Goal: Book appointment/travel/reservation

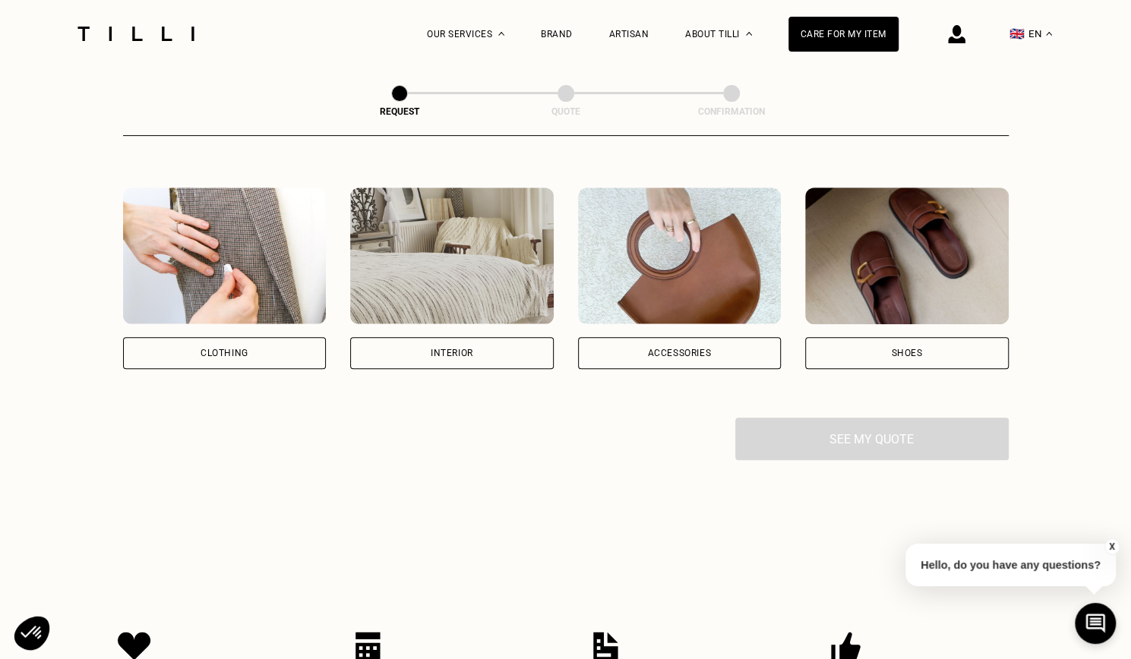
scroll to position [205, 0]
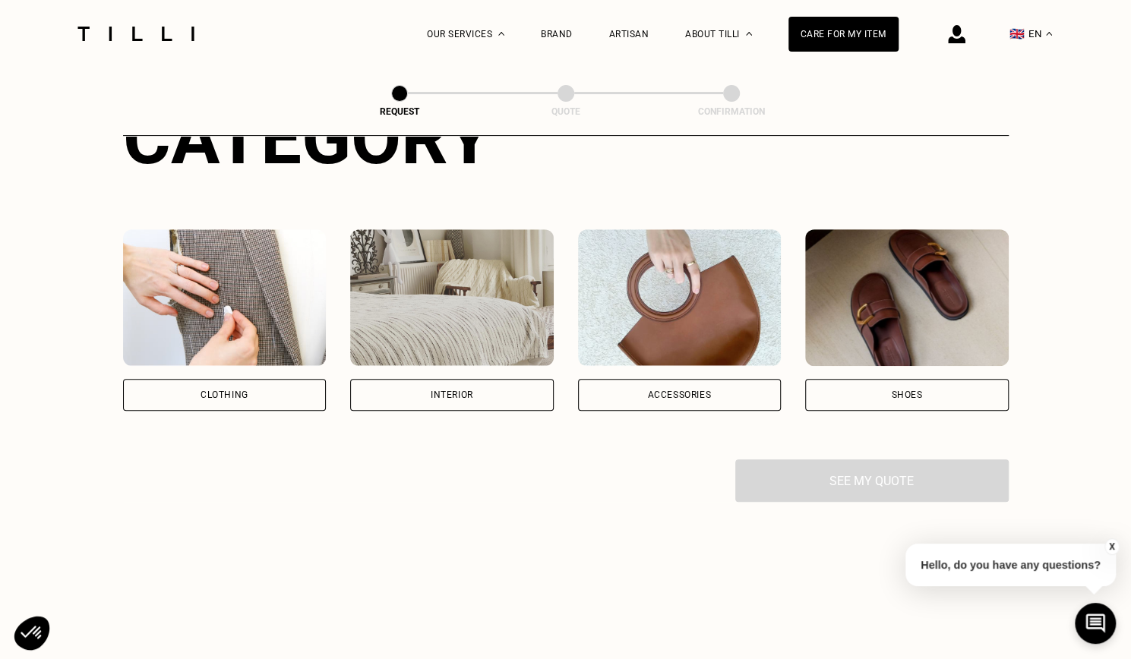
click at [459, 400] on div "Interior" at bounding box center [452, 395] width 43 height 9
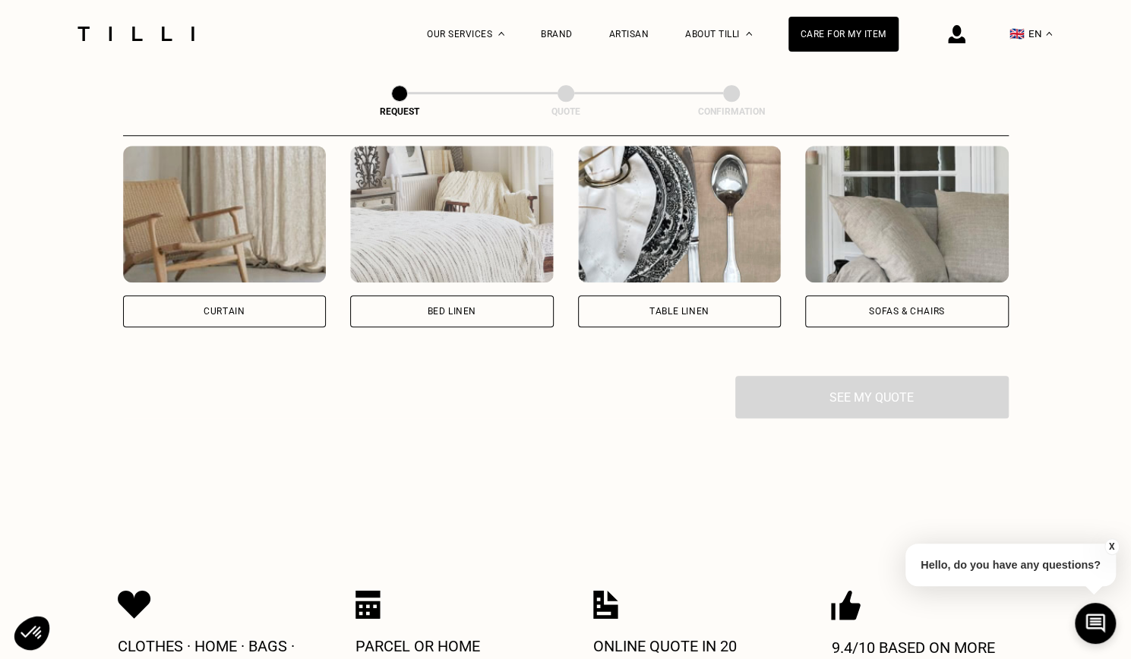
scroll to position [697, 0]
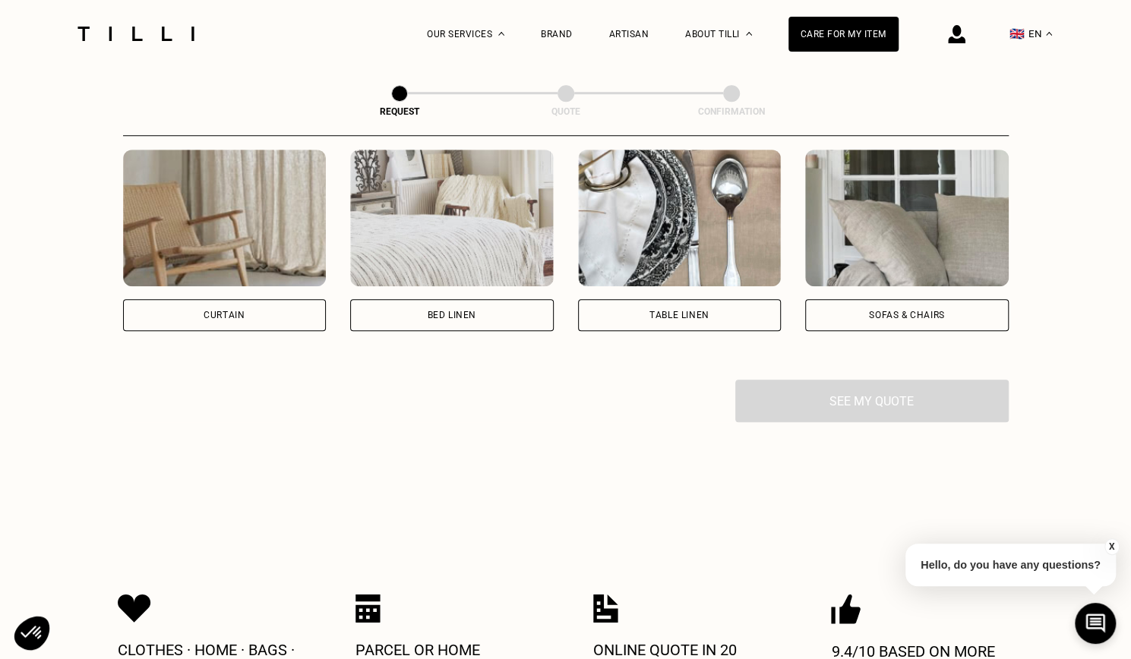
click at [207, 318] on div "Curtain" at bounding box center [224, 315] width 41 height 9
select select "BE"
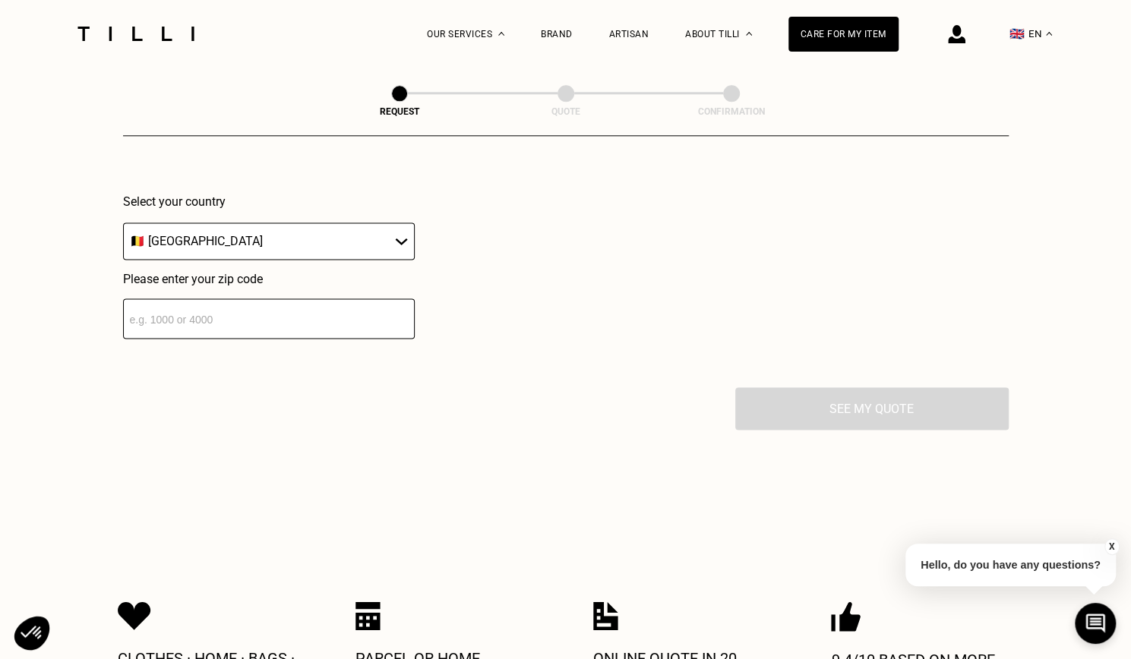
scroll to position [1115, 0]
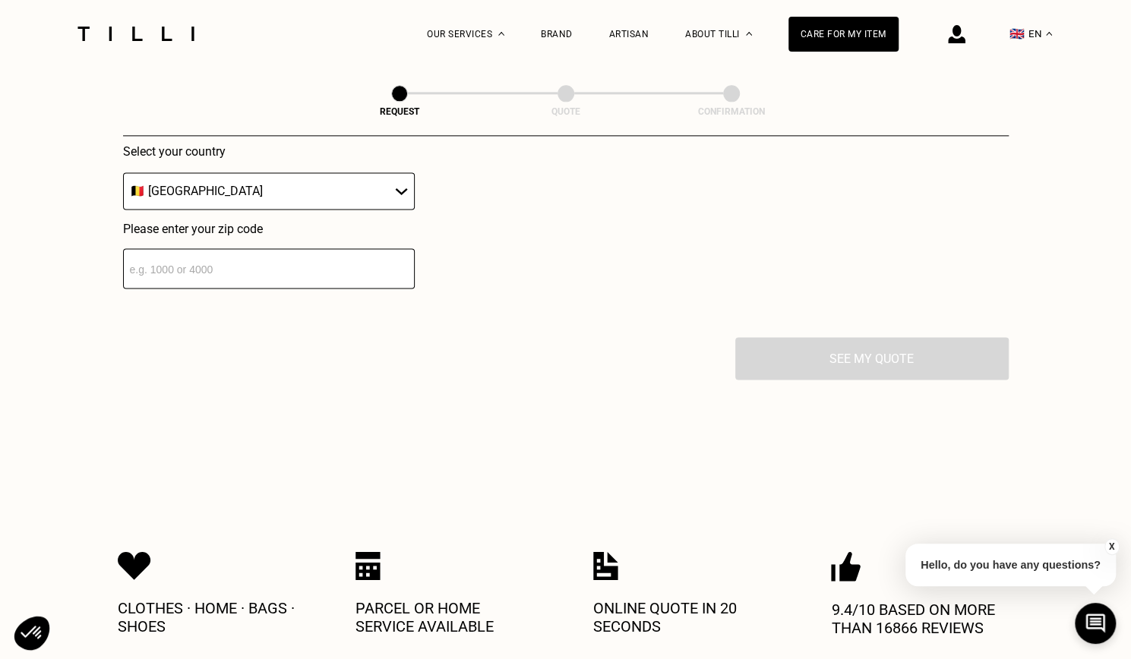
click at [292, 274] on input "number" at bounding box center [269, 268] width 292 height 40
click at [306, 197] on select "🇦🇹 [GEOGRAPHIC_DATA] 🇧🇪 [GEOGRAPHIC_DATA] 🇧🇬 [GEOGRAPHIC_DATA] 🇭🇷 [GEOGRAPHIC_D…" at bounding box center [269, 190] width 292 height 37
click at [123, 179] on select "🇦🇹 [GEOGRAPHIC_DATA] 🇧🇪 [GEOGRAPHIC_DATA] 🇧🇬 [GEOGRAPHIC_DATA] 🇭🇷 [GEOGRAPHIC_D…" at bounding box center [269, 190] width 292 height 37
click at [299, 247] on div "Please enter your zip code" at bounding box center [269, 255] width 292 height 67
click at [297, 262] on input "number" at bounding box center [269, 268] width 292 height 40
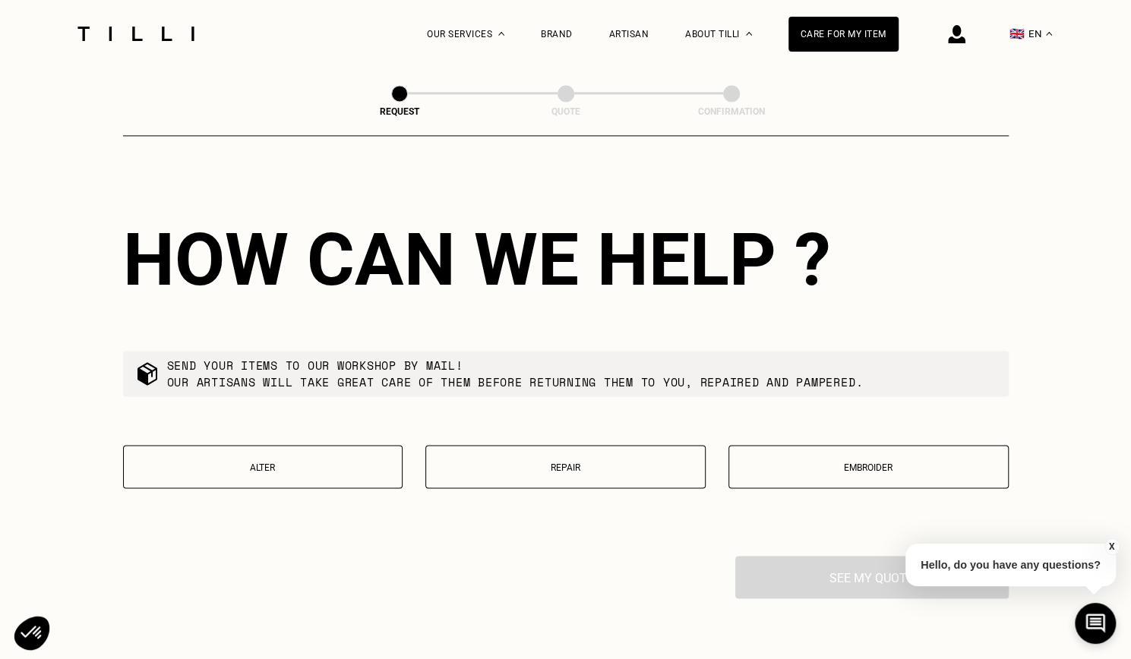
scroll to position [1289, 0]
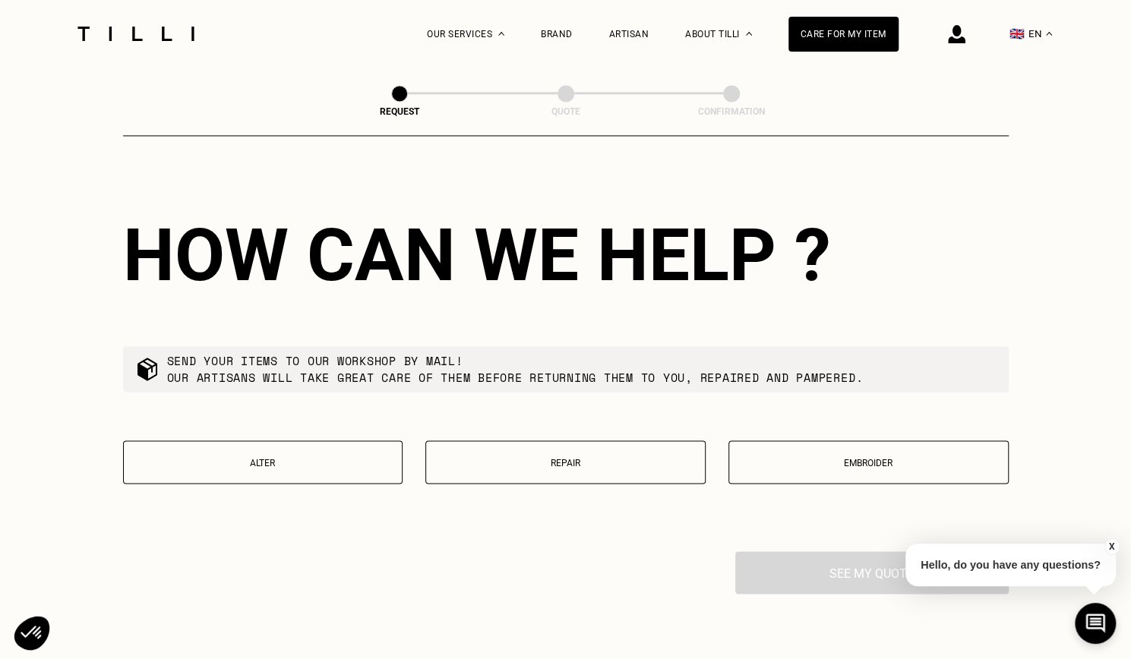
type input "1000"
click at [322, 466] on p "Alter" at bounding box center [263, 462] width 264 height 11
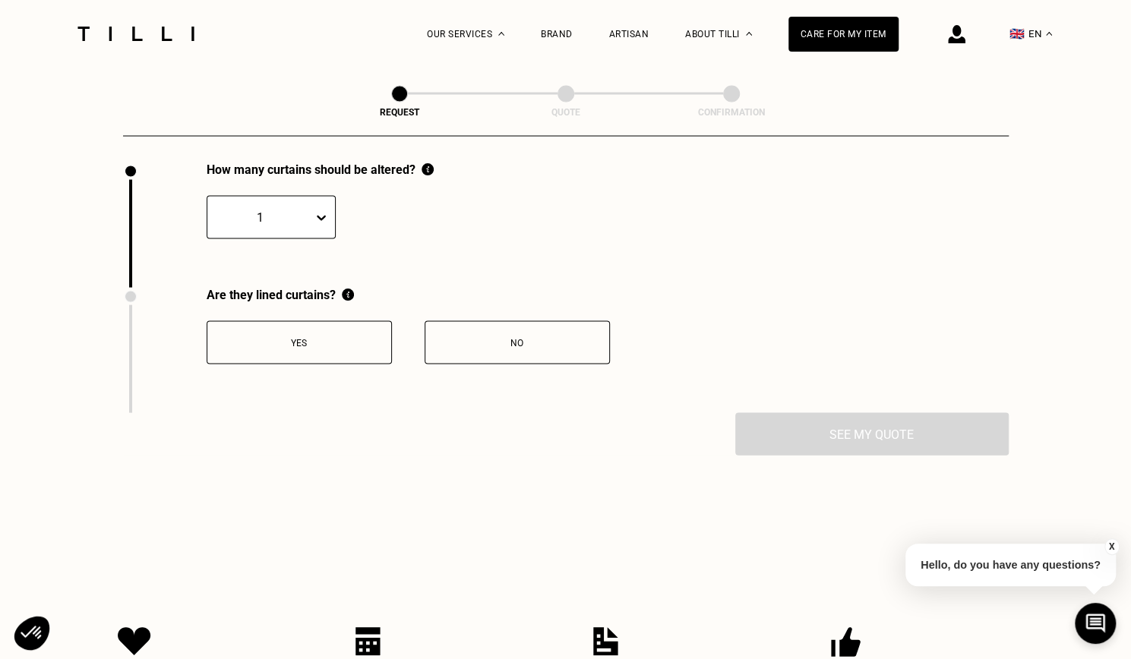
scroll to position [1674, 0]
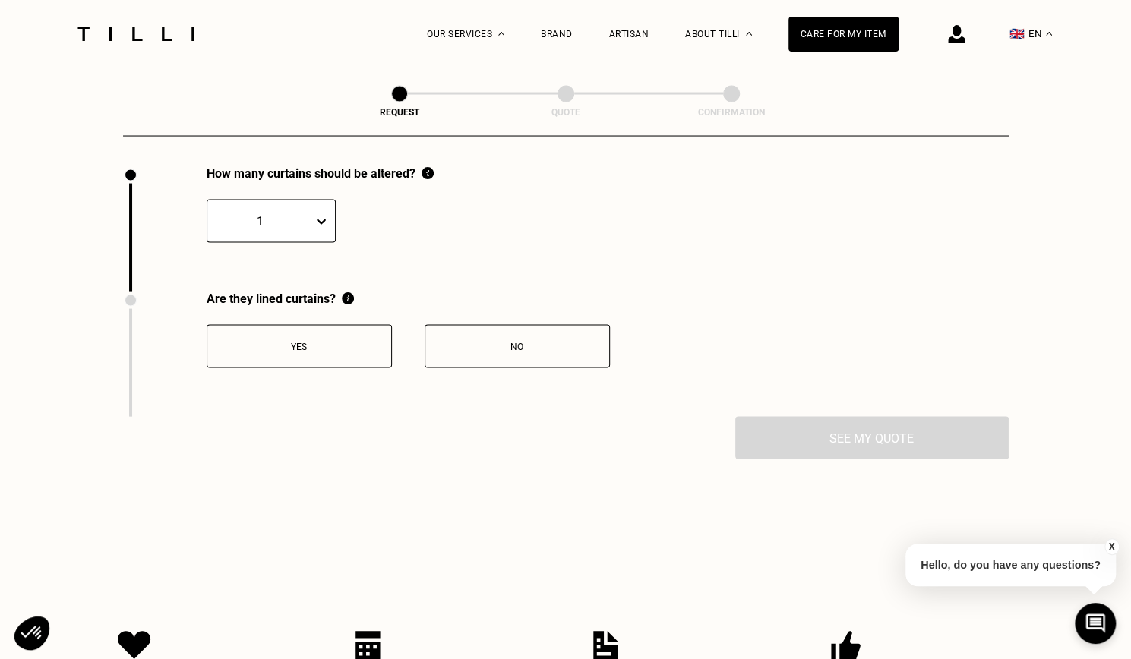
click at [314, 351] on div "Yes" at bounding box center [299, 346] width 169 height 11
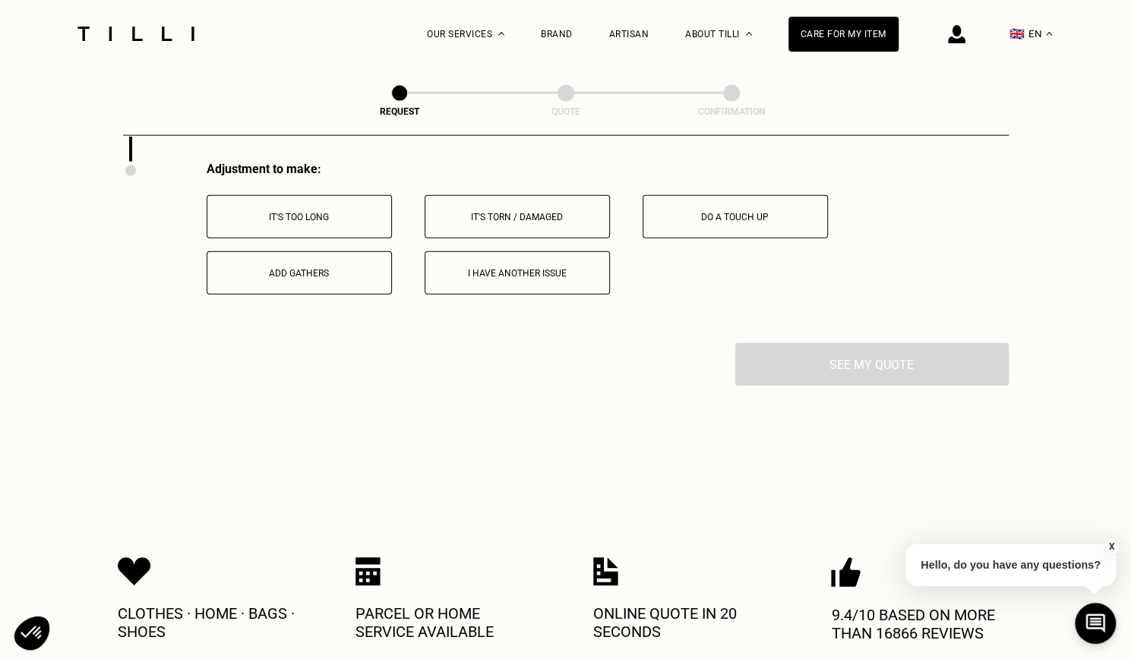
scroll to position [1930, 0]
click at [302, 232] on button "It's too long" at bounding box center [299, 215] width 185 height 43
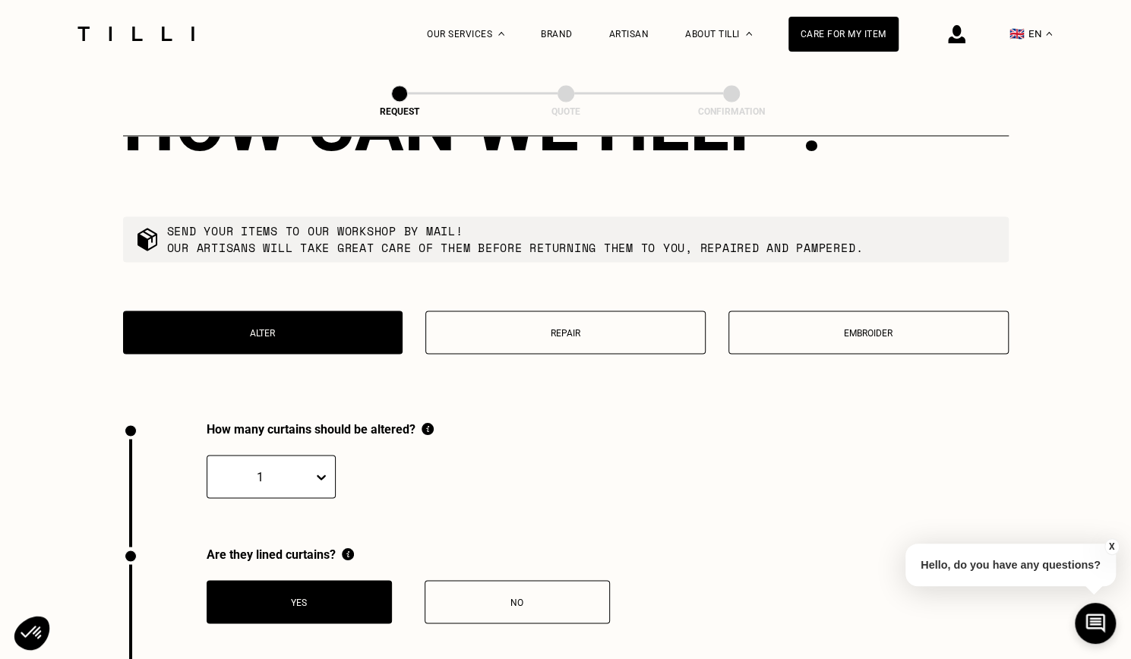
scroll to position [1485, 0]
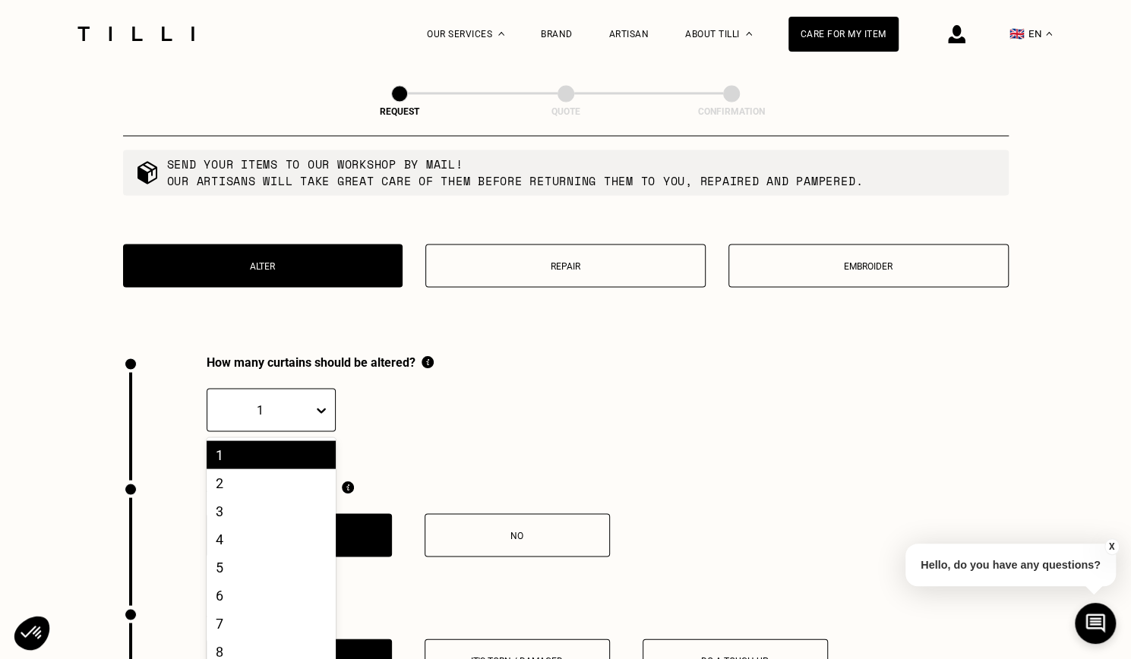
click at [317, 423] on div at bounding box center [324, 410] width 22 height 42
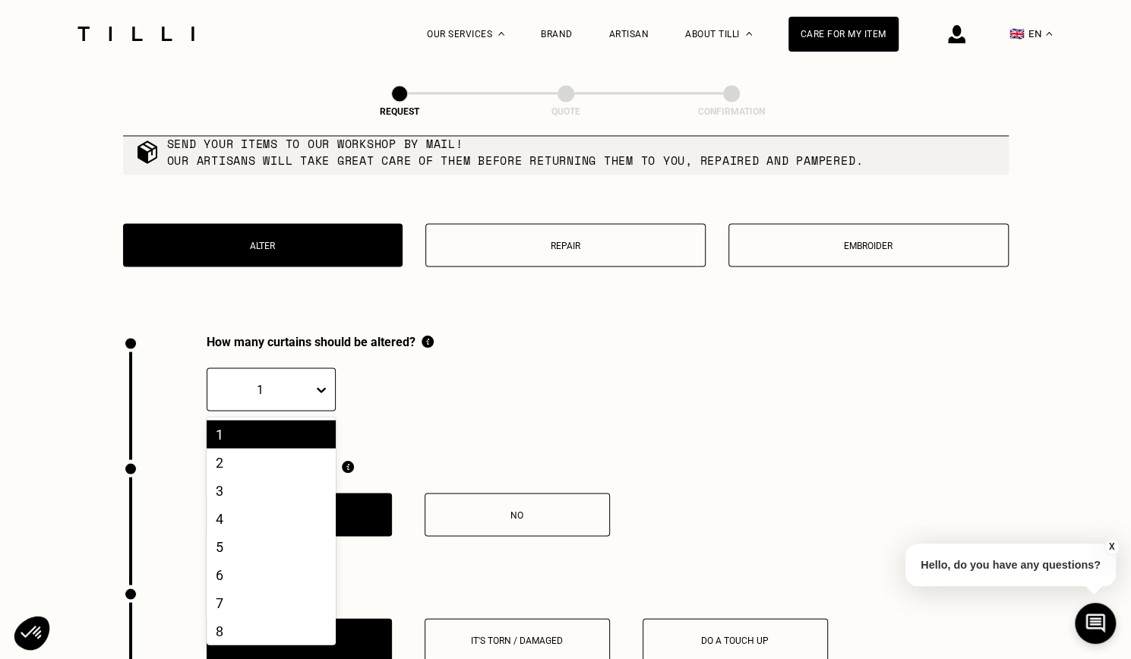
click at [387, 405] on div "20 results available. Use Up and Down to choose options, press Enter to select …" at bounding box center [320, 380] width 227 height 62
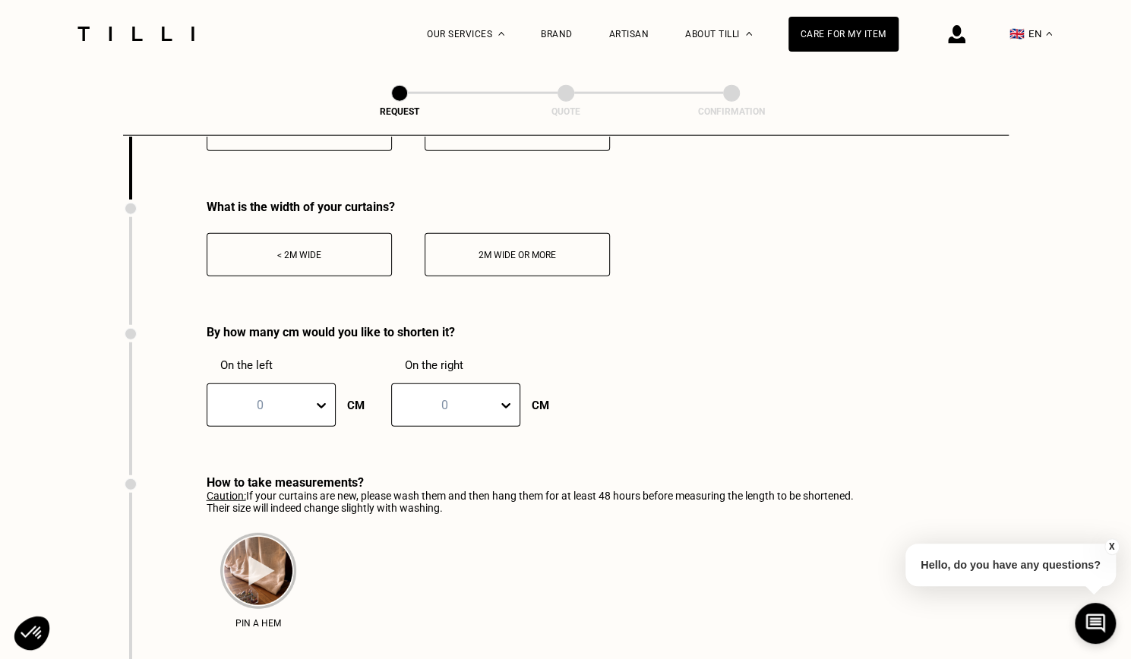
scroll to position [2072, 0]
click at [331, 271] on button "< 2m wide" at bounding box center [299, 255] width 185 height 43
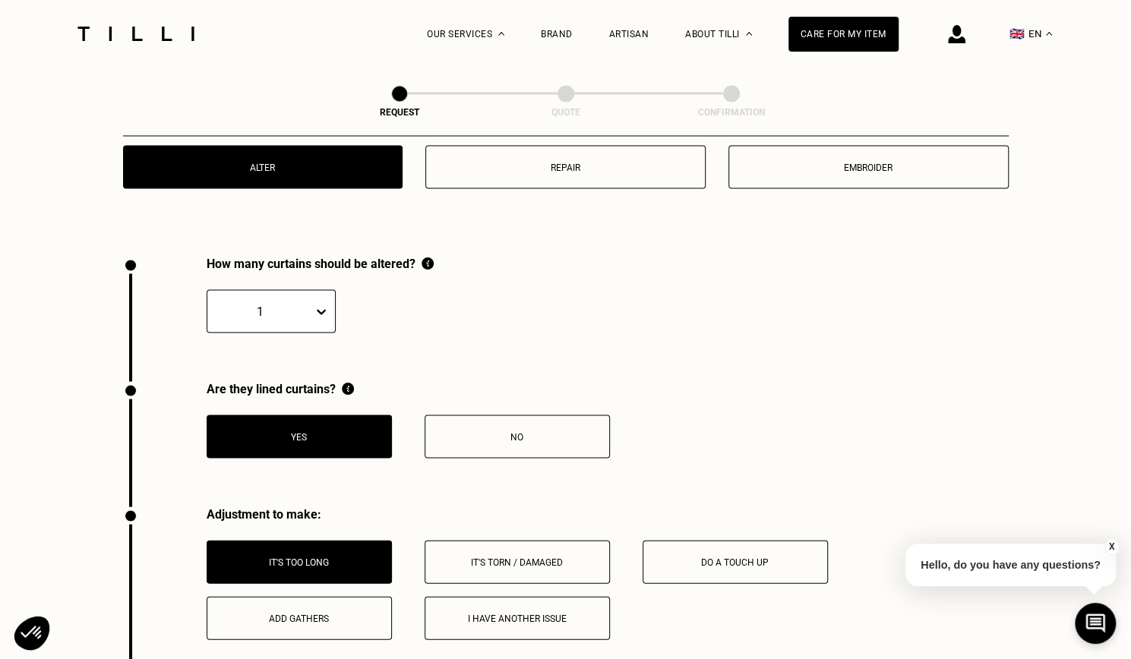
scroll to position [1574, 0]
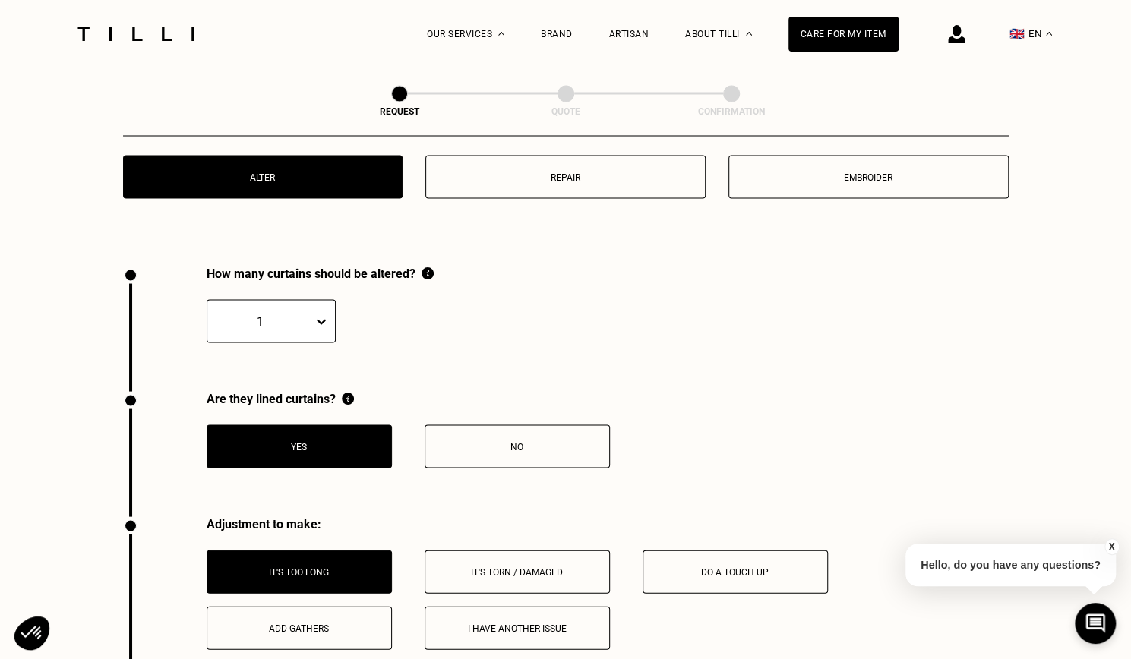
click at [322, 324] on icon at bounding box center [321, 321] width 15 height 15
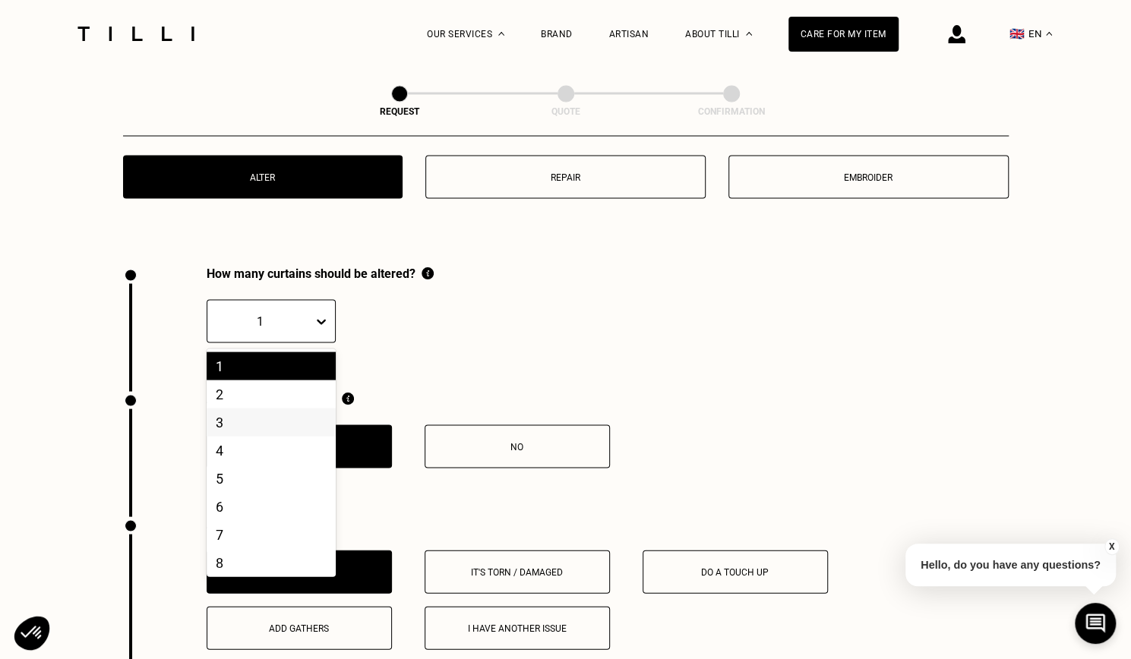
click at [269, 428] on div "3" at bounding box center [271, 422] width 129 height 28
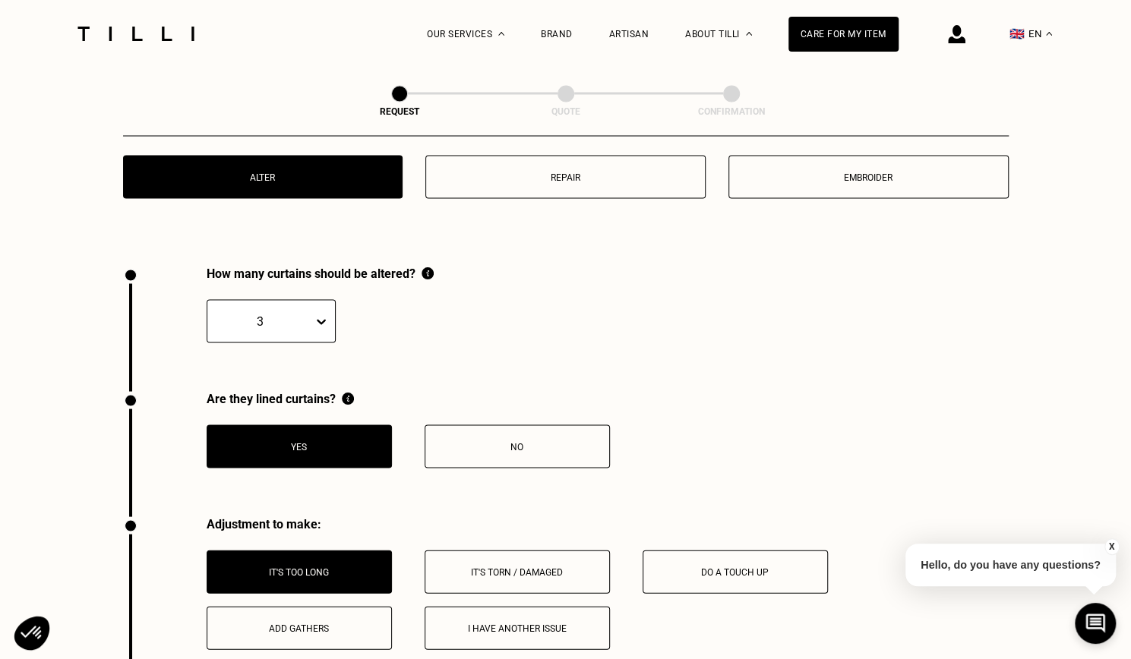
click at [424, 378] on div "How many curtains should be altered? option 3, selected. 3" at bounding box center [278, 328] width 311 height 125
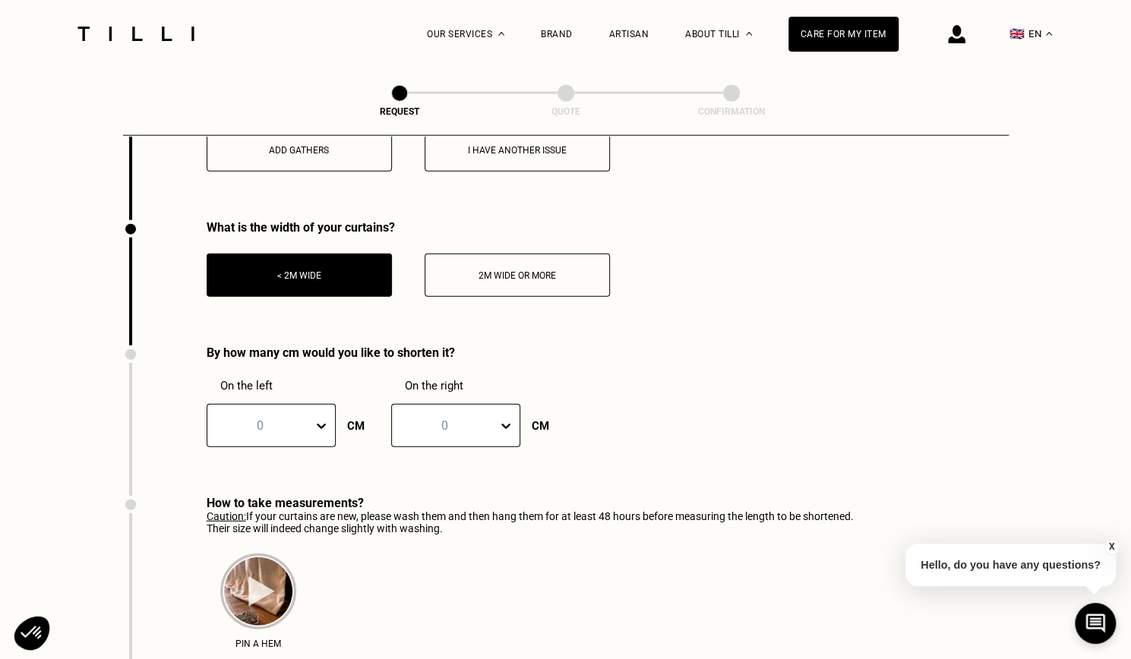
scroll to position [2053, 0]
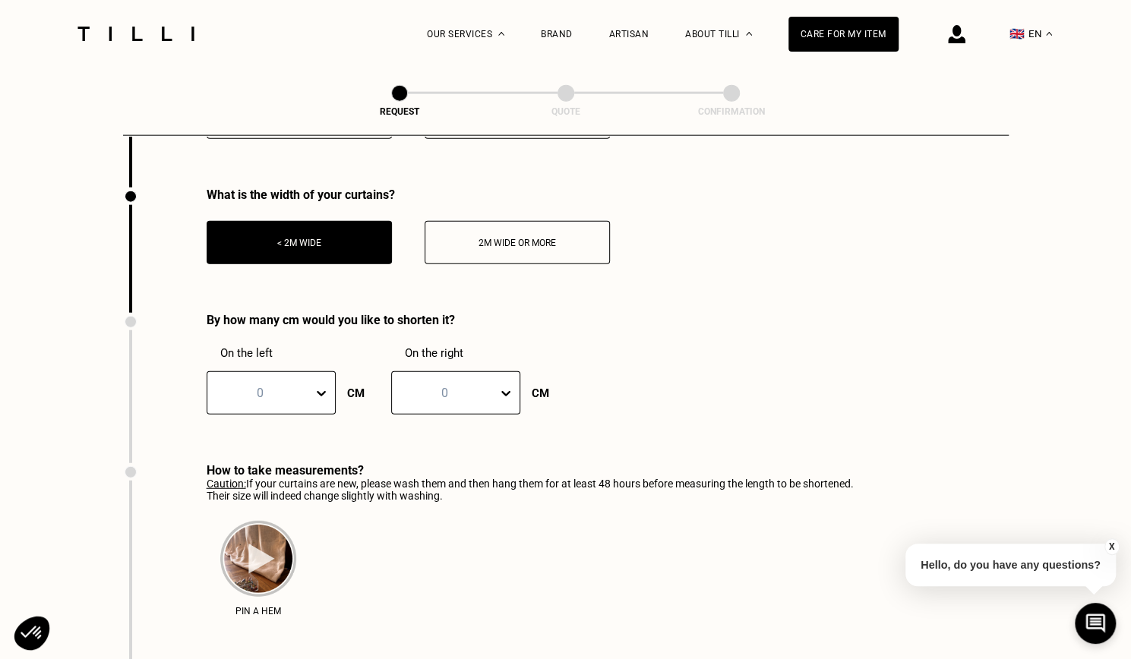
click at [319, 415] on div "0" at bounding box center [271, 393] width 129 height 43
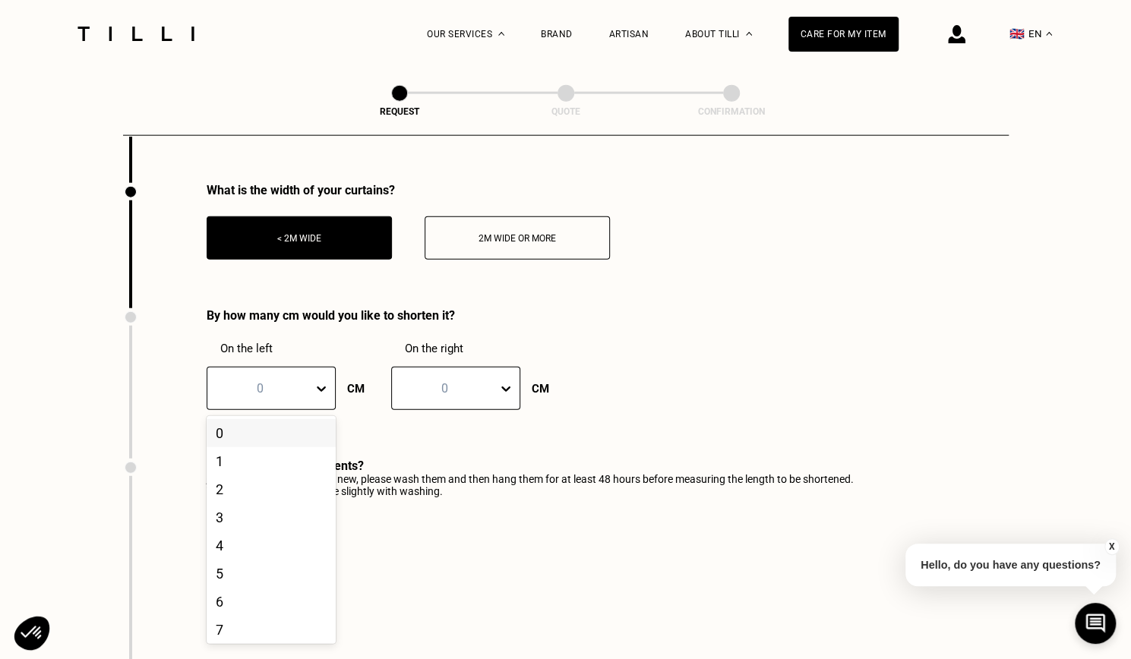
scroll to position [2090, 0]
click at [328, 393] on icon at bounding box center [321, 388] width 15 height 15
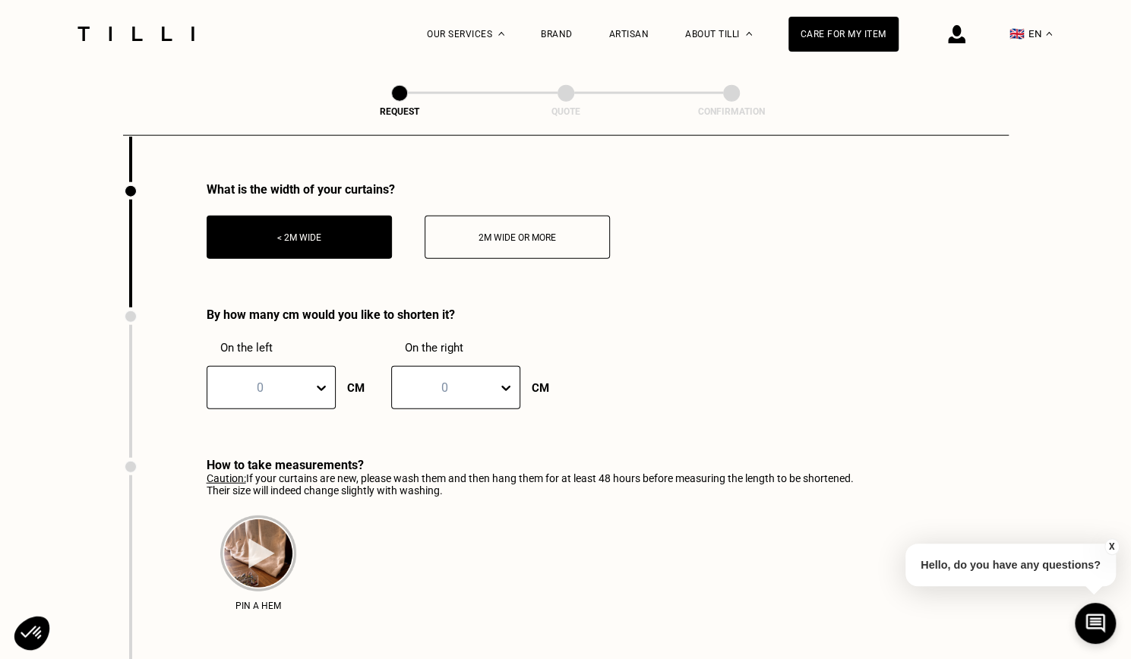
click at [1039, 34] on button "🇬🇧 EN" at bounding box center [1031, 34] width 58 height 68
click at [1047, 85] on link "FR" at bounding box center [1041, 85] width 11 height 18
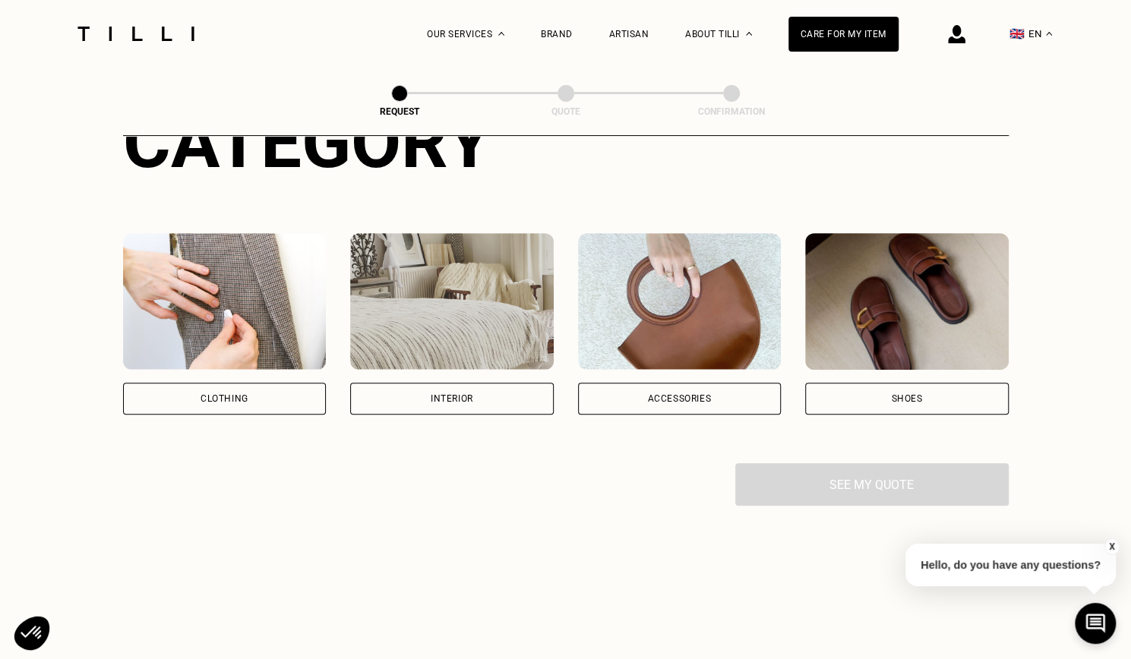
scroll to position [270, 0]
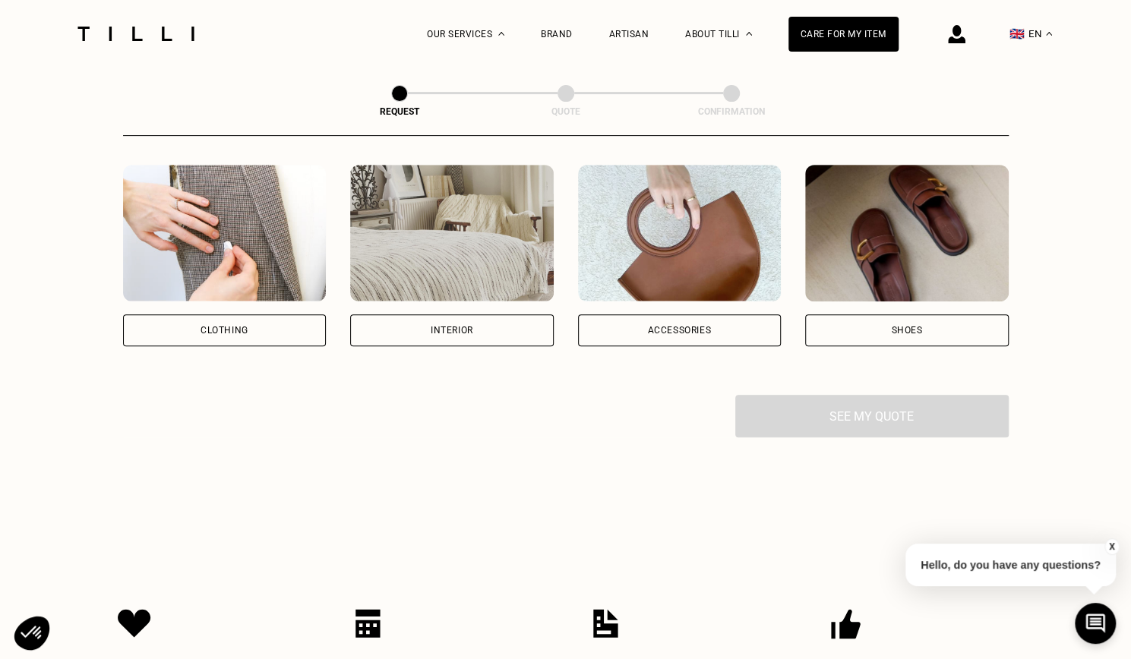
click at [459, 328] on div "Interior" at bounding box center [452, 330] width 43 height 9
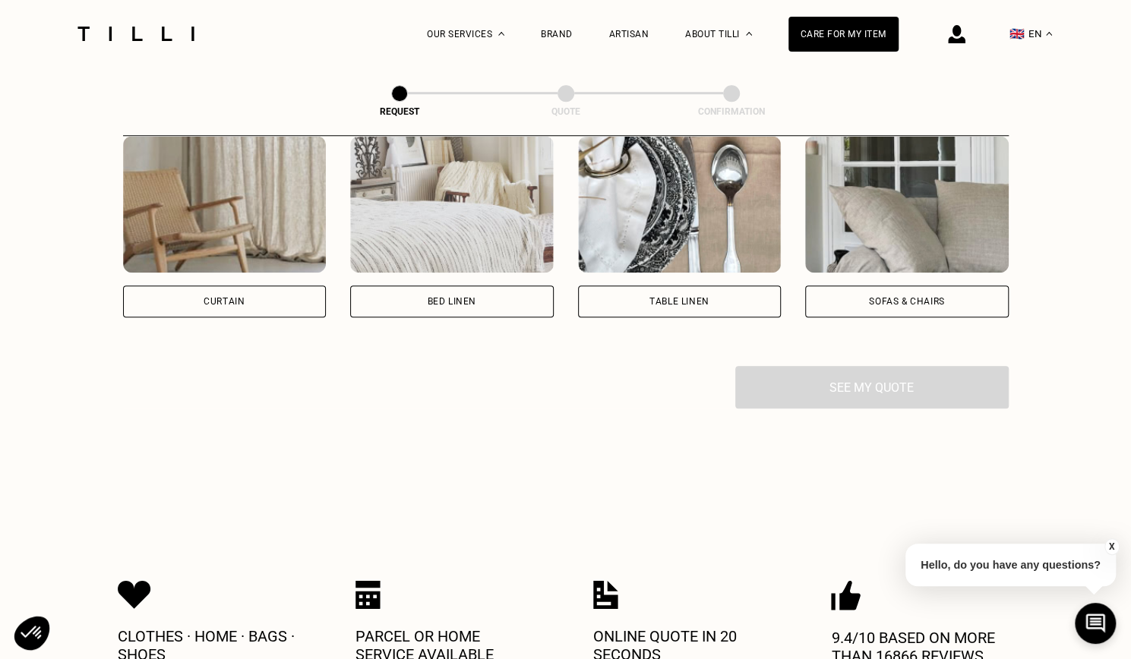
scroll to position [711, 0]
click at [234, 303] on div "Curtain" at bounding box center [224, 301] width 41 height 9
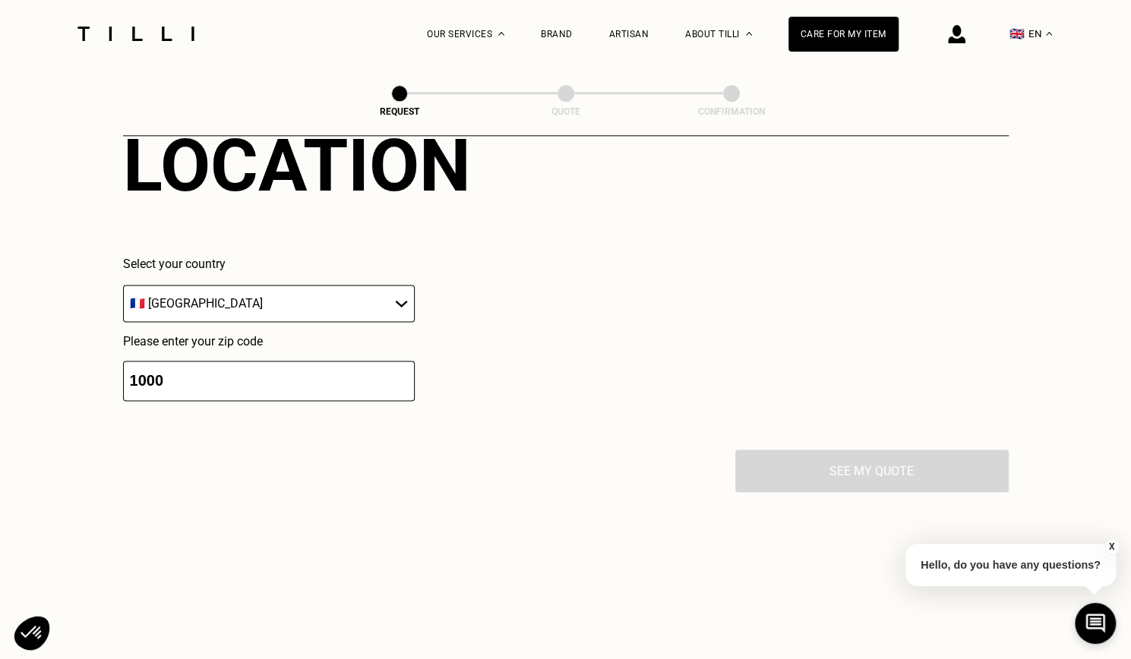
scroll to position [1021, 0]
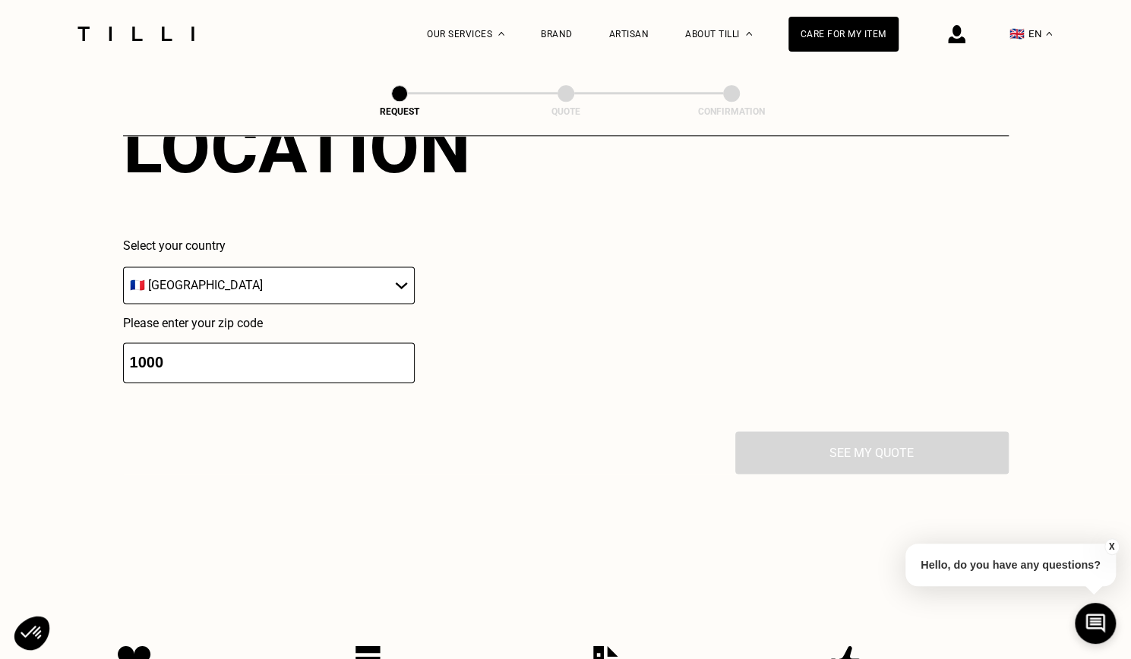
click at [305, 303] on select "🇦🇹 [GEOGRAPHIC_DATA] 🇧🇪 [GEOGRAPHIC_DATA] 🇧🇬 [GEOGRAPHIC_DATA] 🇭🇷 [GEOGRAPHIC_D…" at bounding box center [269, 285] width 292 height 37
select select "BE"
click at [123, 273] on select "🇦🇹 [GEOGRAPHIC_DATA] 🇧🇪 [GEOGRAPHIC_DATA] 🇧🇬 [GEOGRAPHIC_DATA] 🇭🇷 [GEOGRAPHIC_D…" at bounding box center [269, 285] width 292 height 37
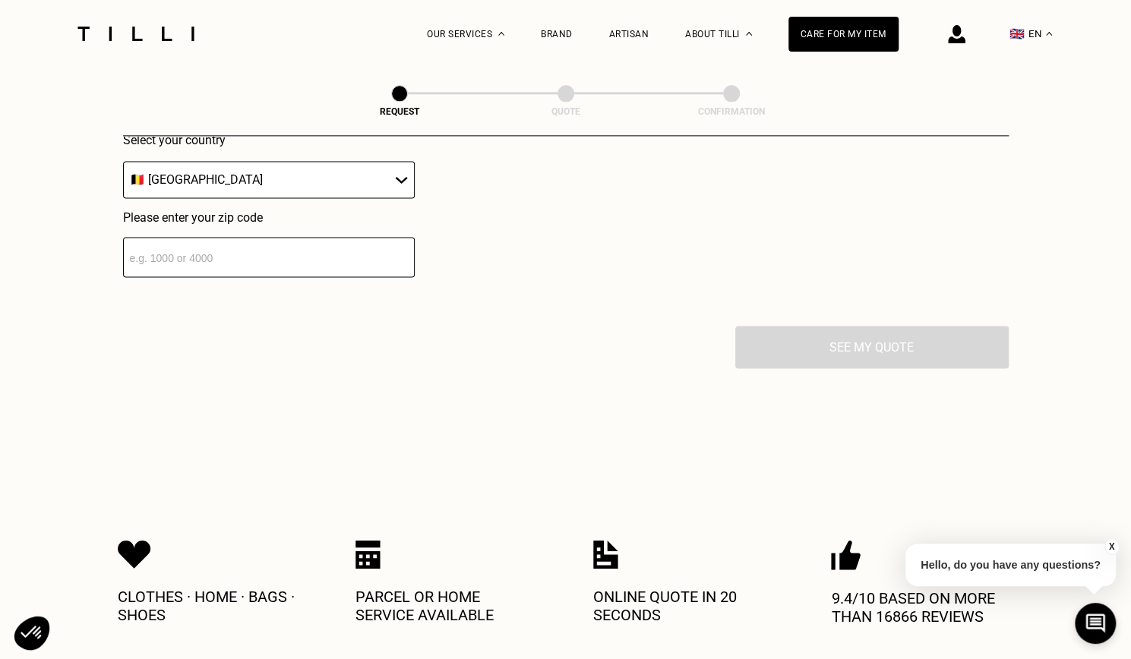
scroll to position [1089, 0]
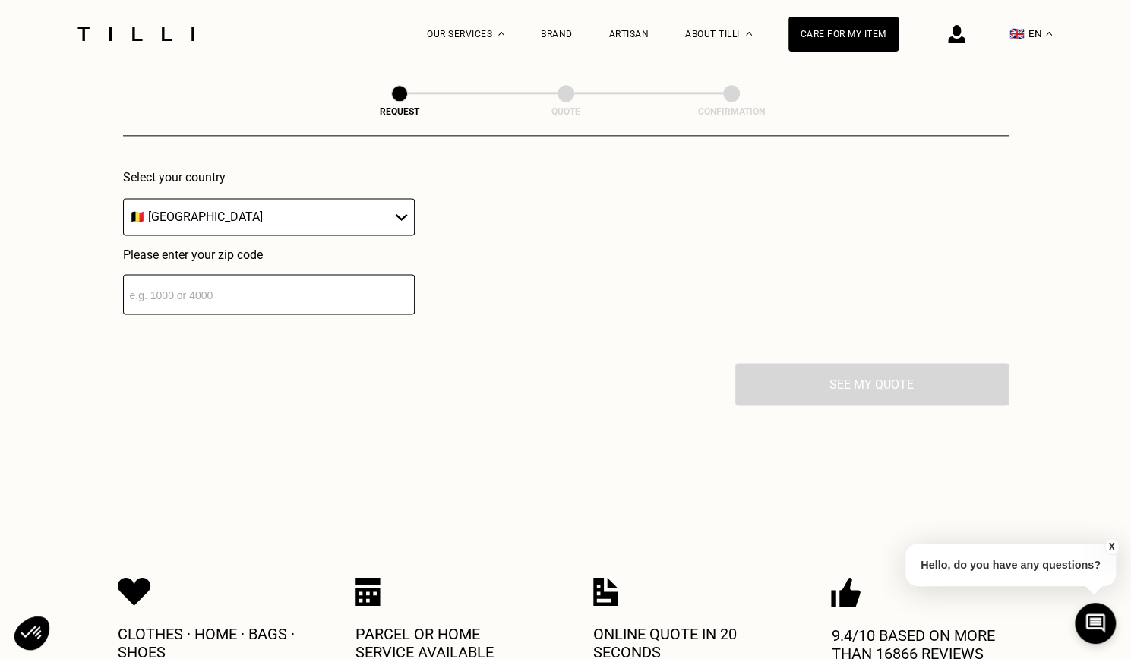
click at [173, 303] on input "number" at bounding box center [269, 294] width 292 height 40
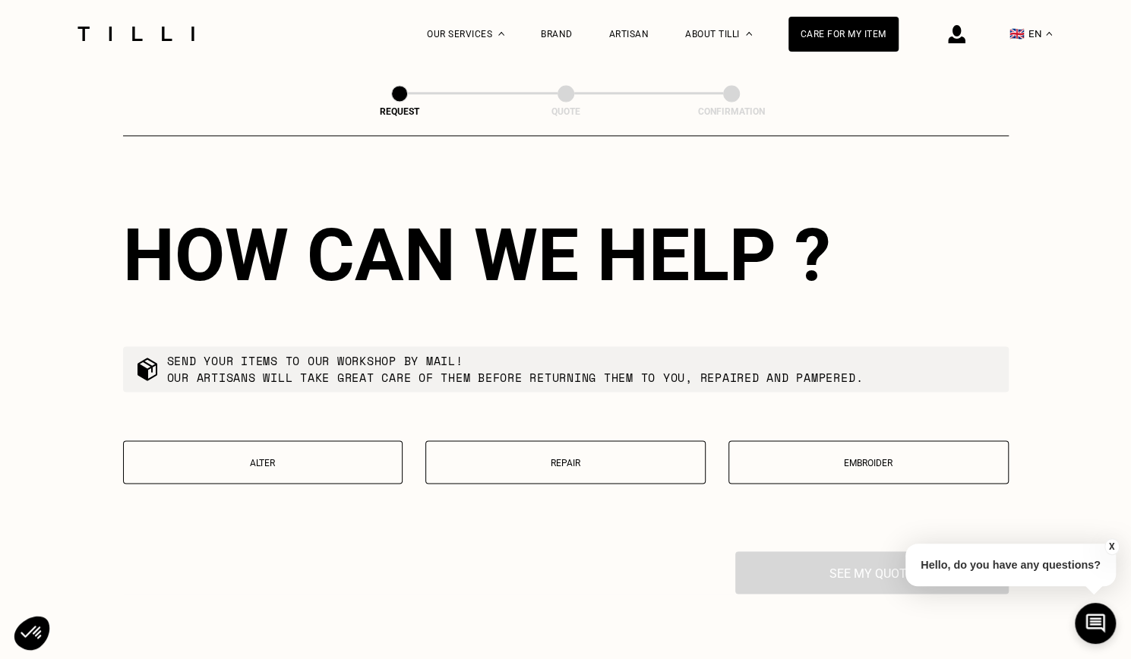
scroll to position [1232, 0]
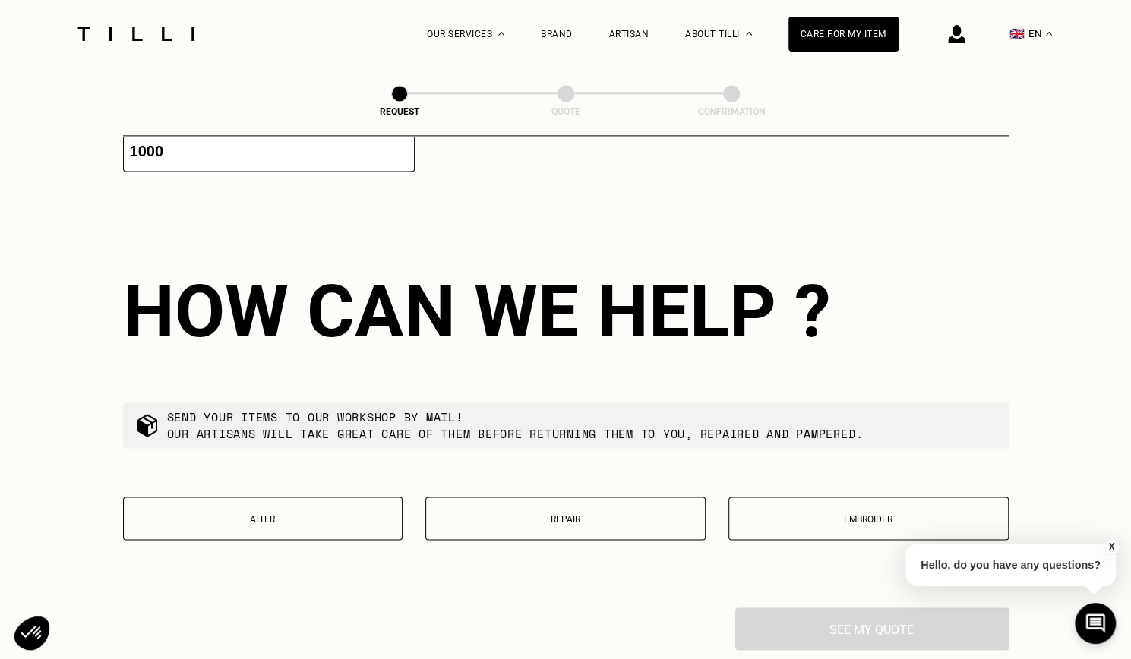
type input "1000"
click at [295, 539] on button "Alter" at bounding box center [263, 518] width 280 height 43
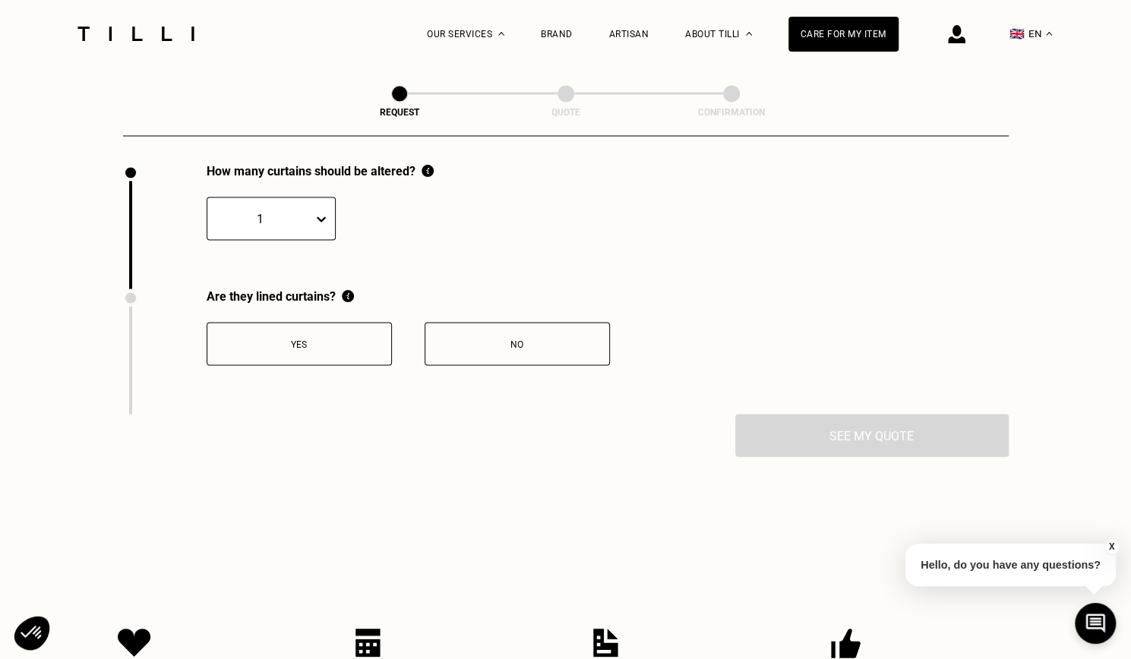
scroll to position [1678, 0]
